Goal: Find specific page/section: Find specific page/section

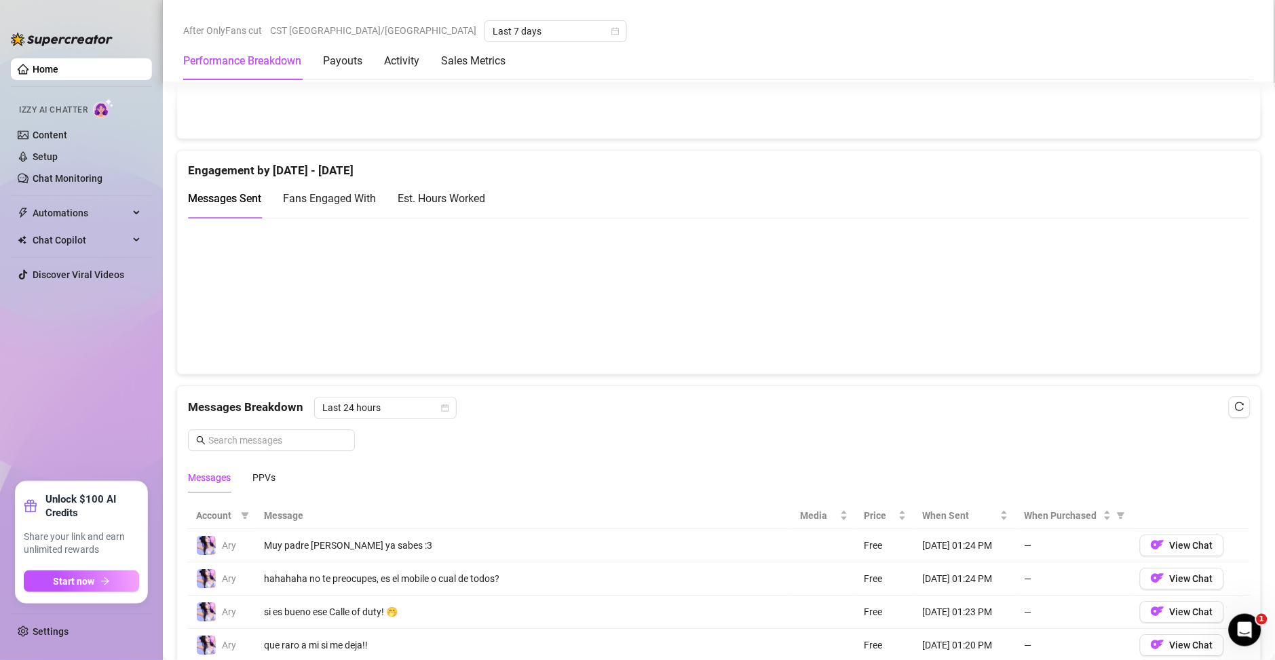
scroll to position [846, 0]
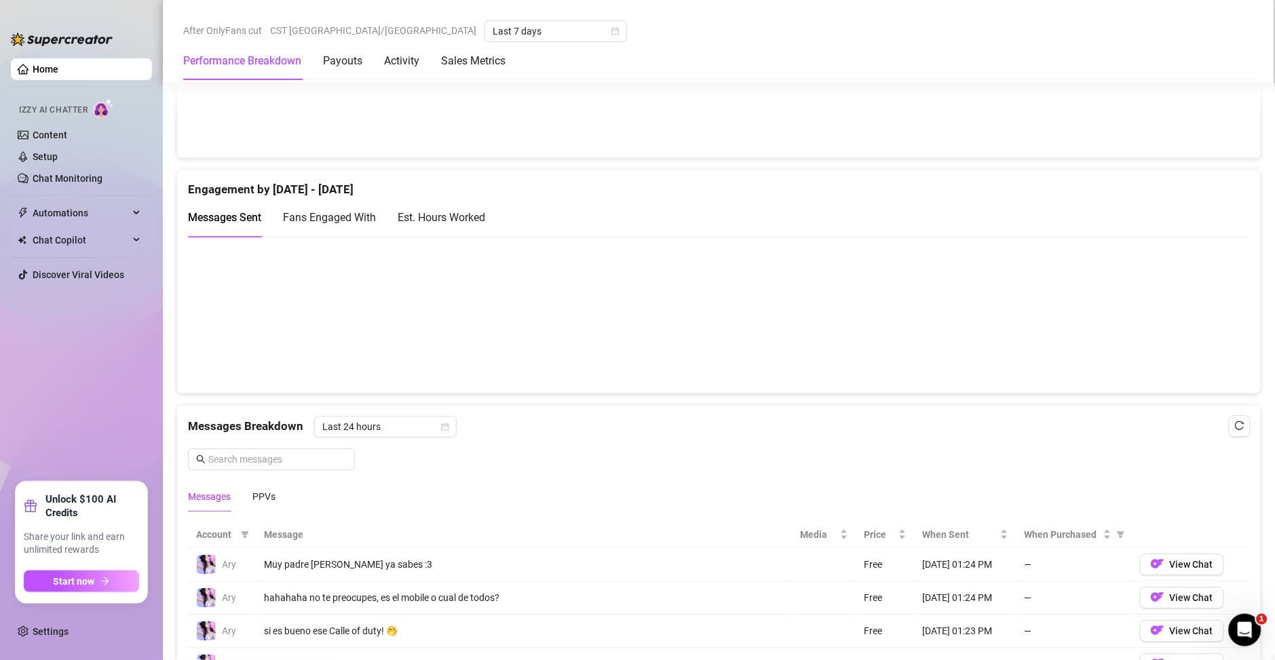
click at [457, 209] on div "Est. Hours Worked" at bounding box center [442, 217] width 88 height 17
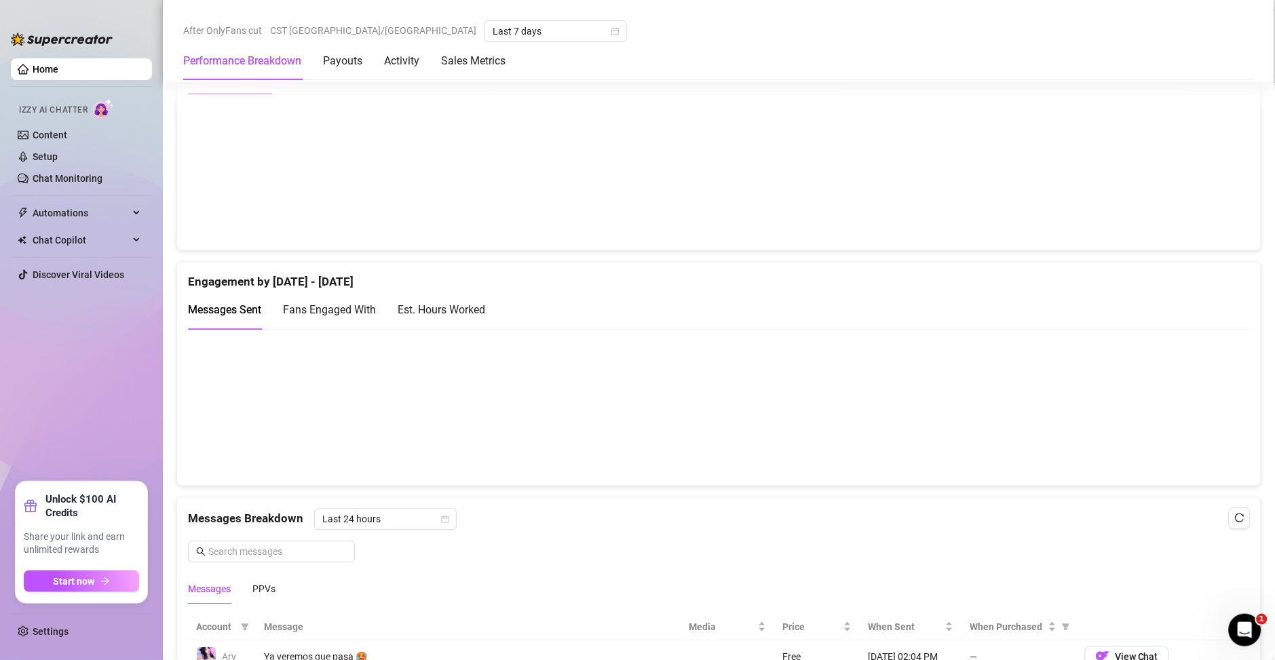
scroll to position [782, 0]
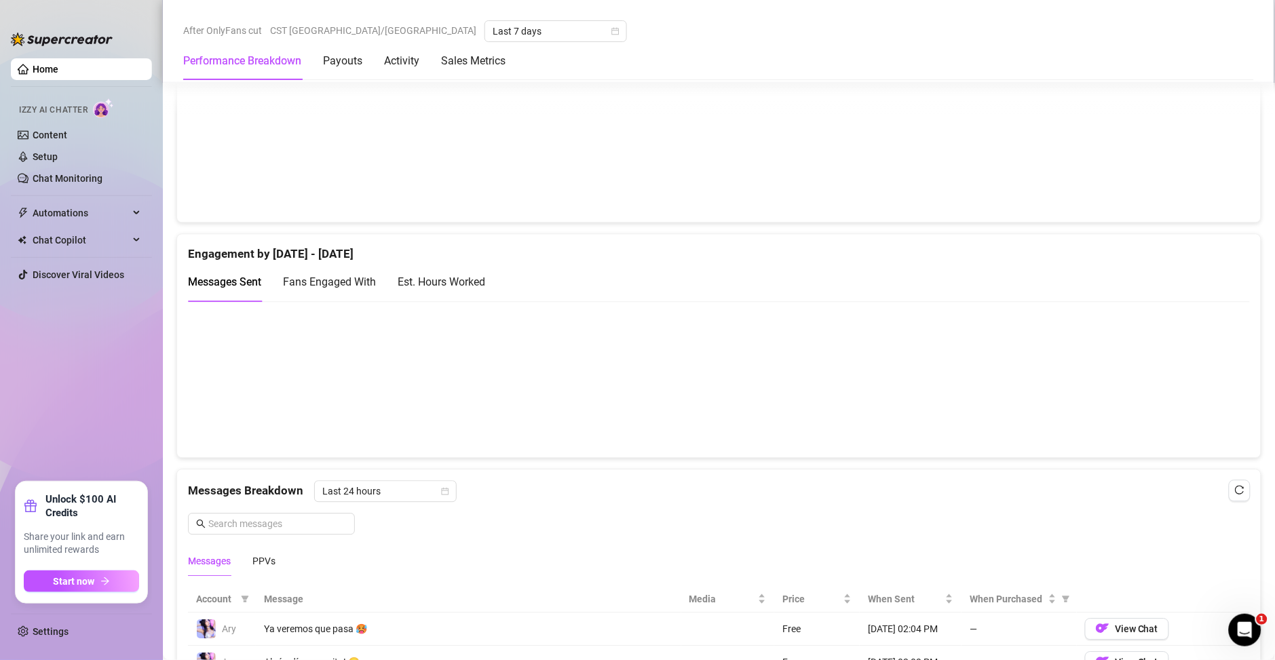
click at [420, 264] on div "Est. Hours Worked" at bounding box center [442, 282] width 88 height 39
click at [219, 280] on span "Messages Sent" at bounding box center [224, 282] width 73 height 13
